Goal: Navigation & Orientation: Understand site structure

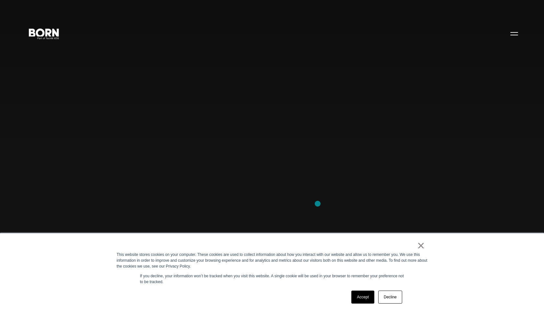
scroll to position [21, 0]
click at [364, 298] on link "Accept" at bounding box center [363, 296] width 23 height 13
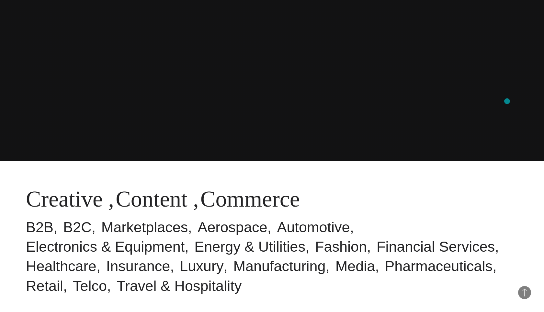
scroll to position [0, 0]
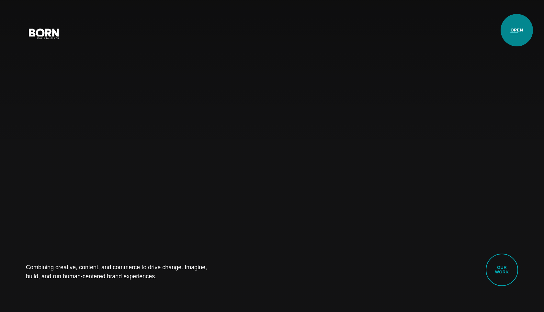
click at [517, 30] on button "Primary Menu" at bounding box center [515, 34] width 16 height 14
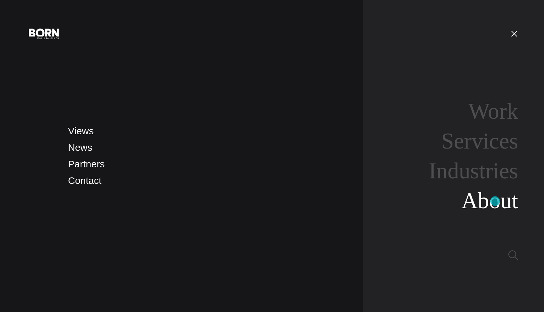
click at [496, 201] on link "About" at bounding box center [490, 200] width 57 height 25
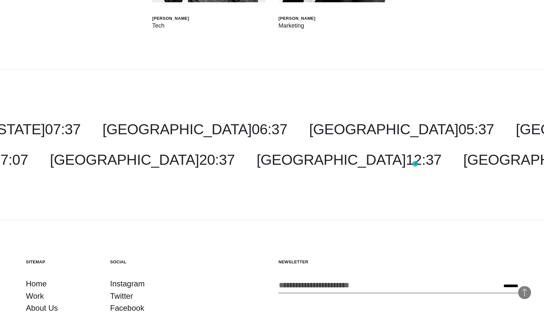
scroll to position [2479, 0]
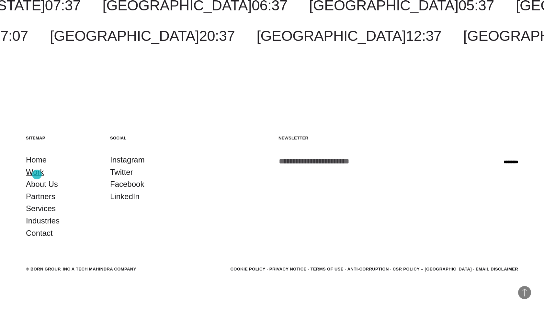
click at [37, 174] on link "Work" at bounding box center [35, 172] width 18 height 12
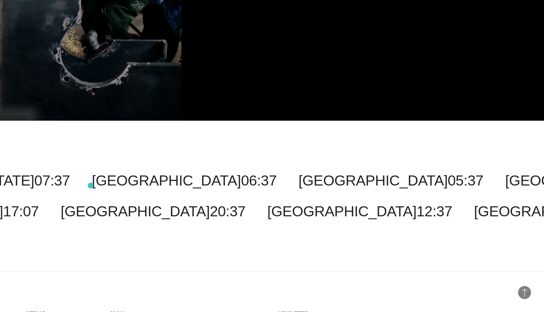
scroll to position [2129, 0]
